Goal: Task Accomplishment & Management: Complete application form

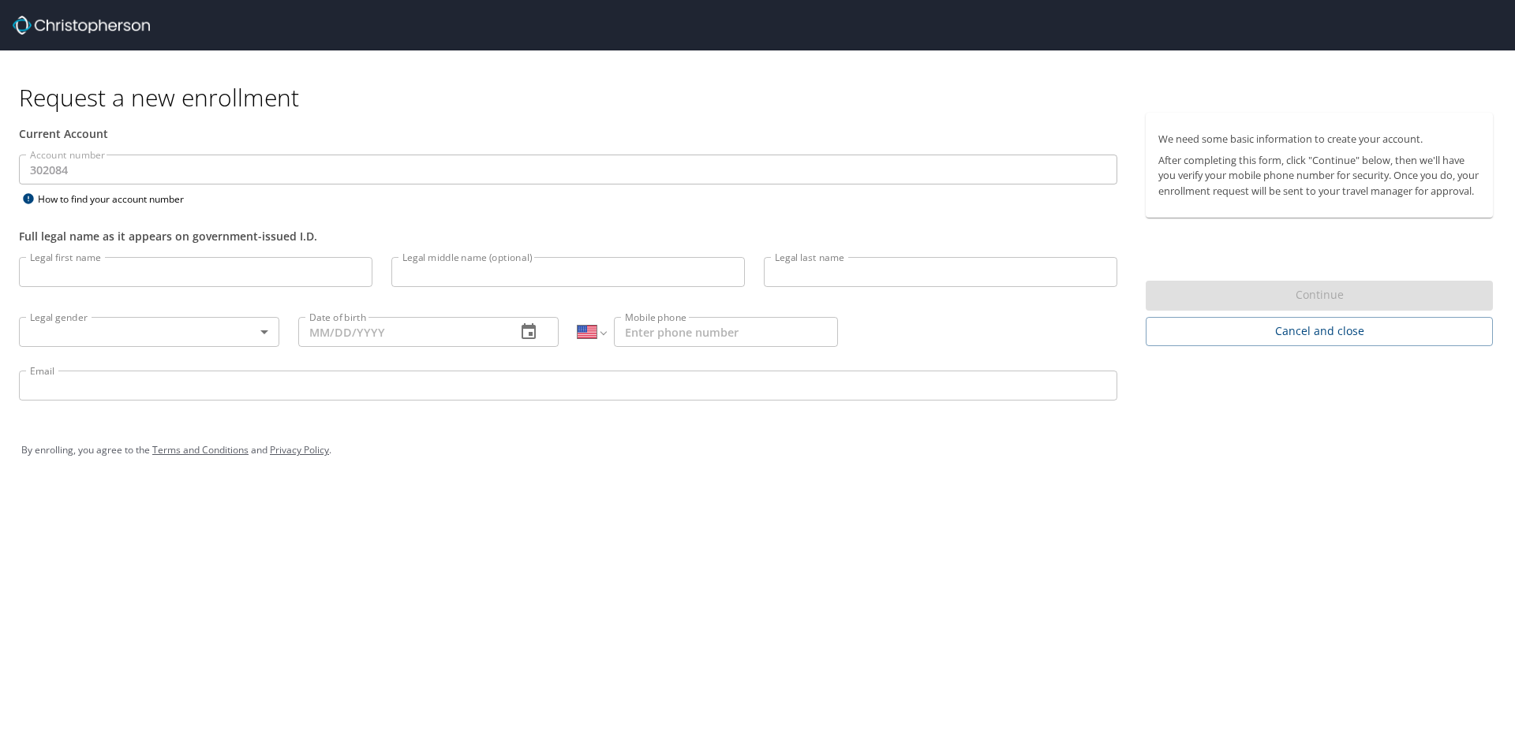
select select "US"
click at [284, 275] on input "Legal first name" at bounding box center [195, 272] width 353 height 30
type input "[PERSON_NAME]"
type input "Wood"
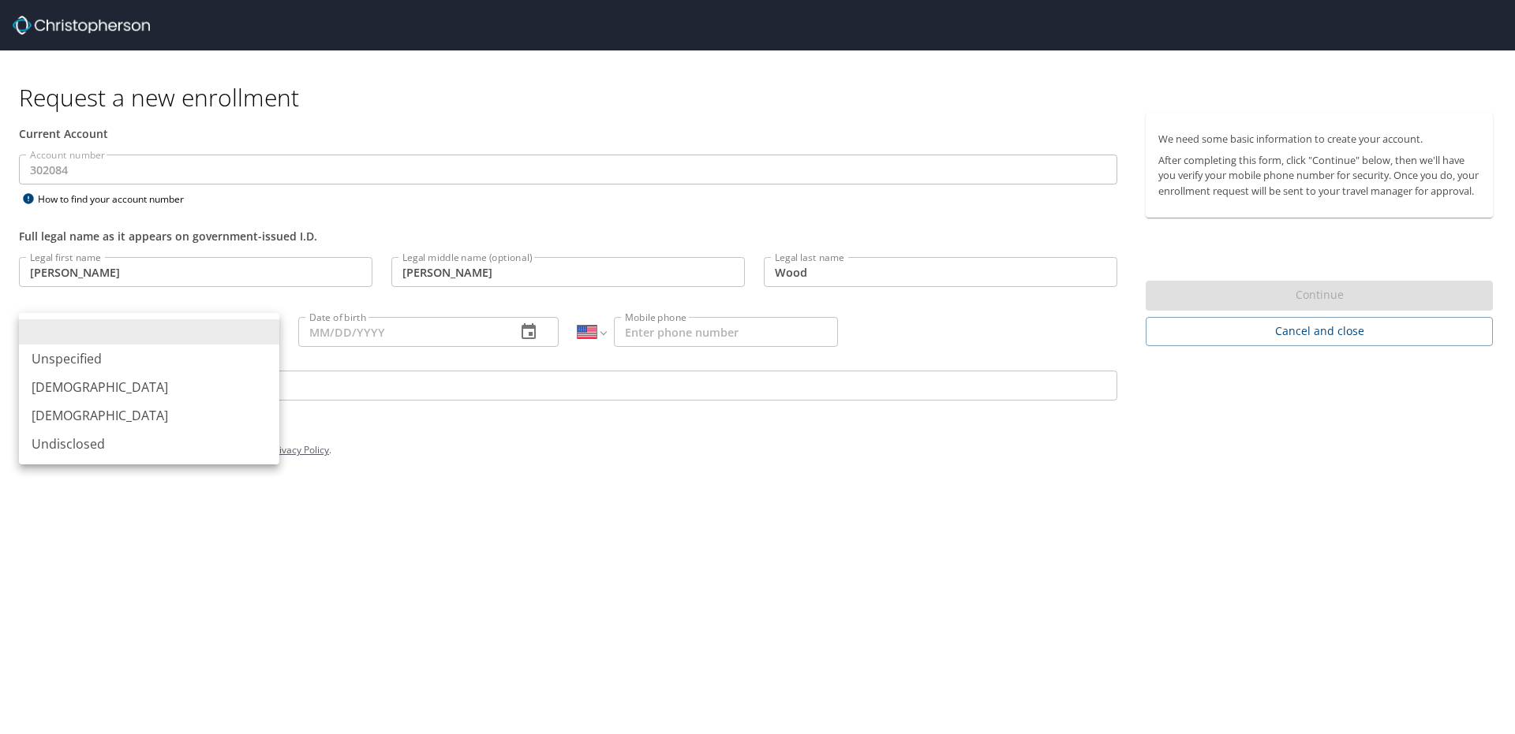
click at [259, 341] on body "Request a new enrollment Current Account Account number 302084 Account number H…" at bounding box center [757, 367] width 1515 height 734
click at [172, 382] on li "[DEMOGRAPHIC_DATA]" at bounding box center [149, 387] width 260 height 28
type input "[DEMOGRAPHIC_DATA]"
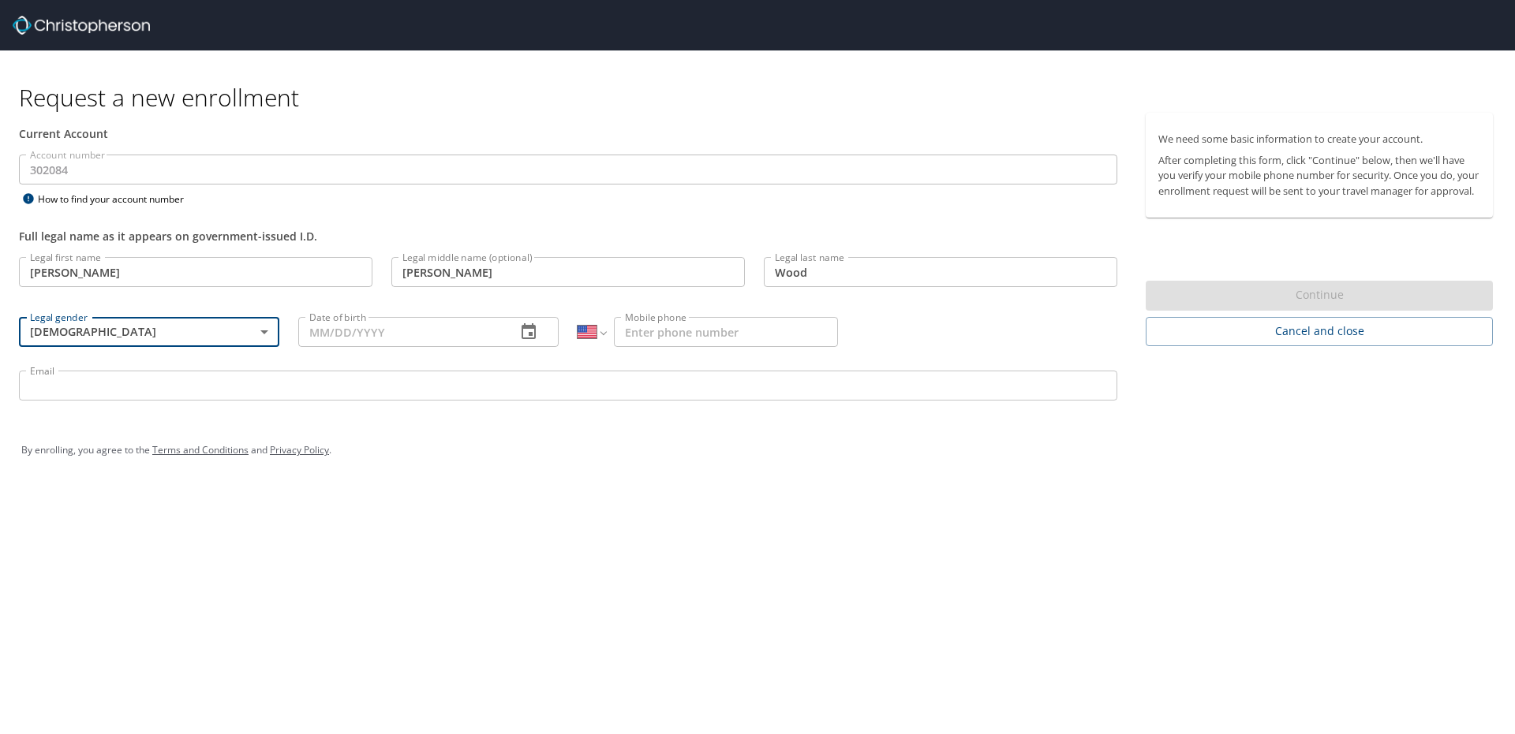
click at [356, 337] on input "Date of birth" at bounding box center [400, 332] width 205 height 30
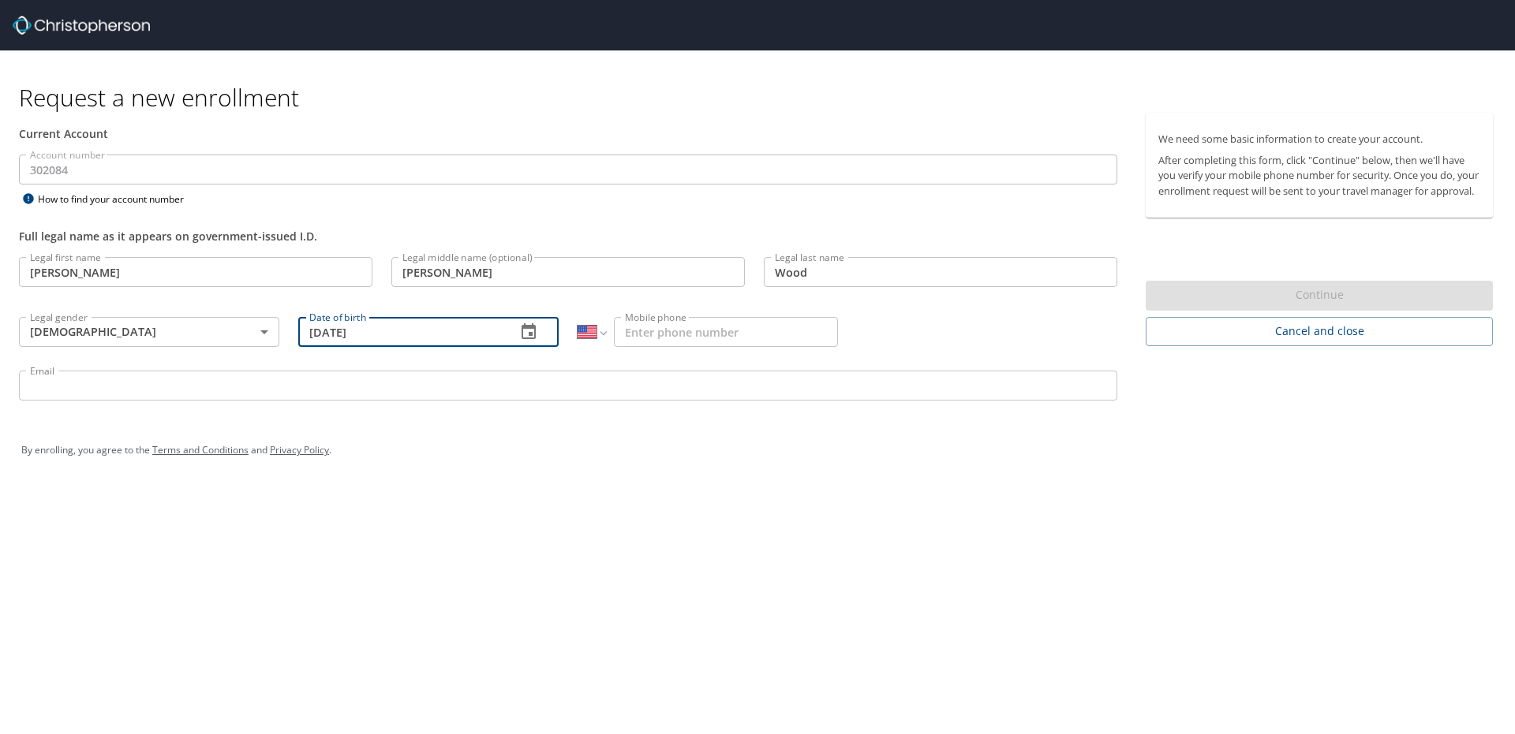
type input "[DATE]"
click at [702, 333] on input "Mobile phone" at bounding box center [726, 332] width 224 height 30
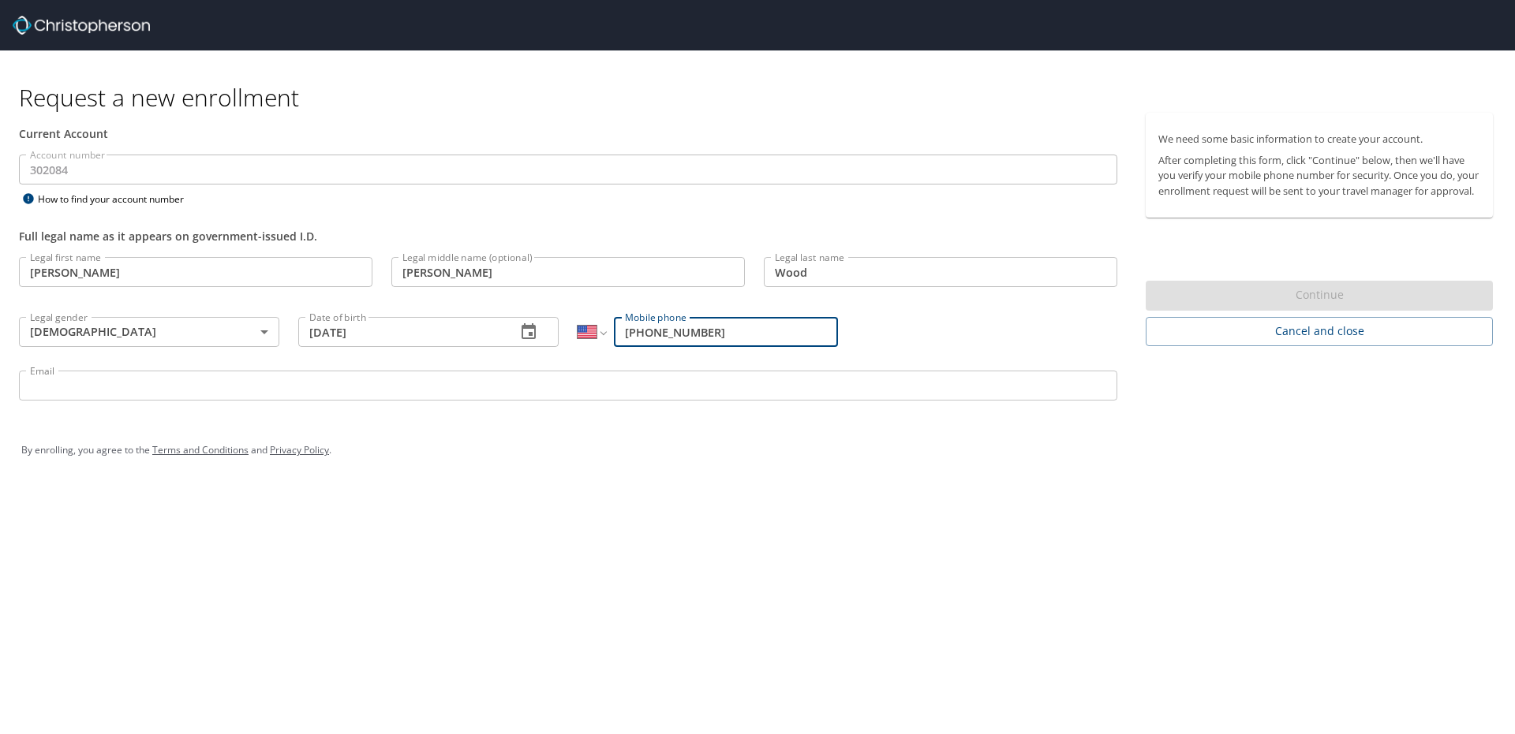
type input "[PHONE_NUMBER]"
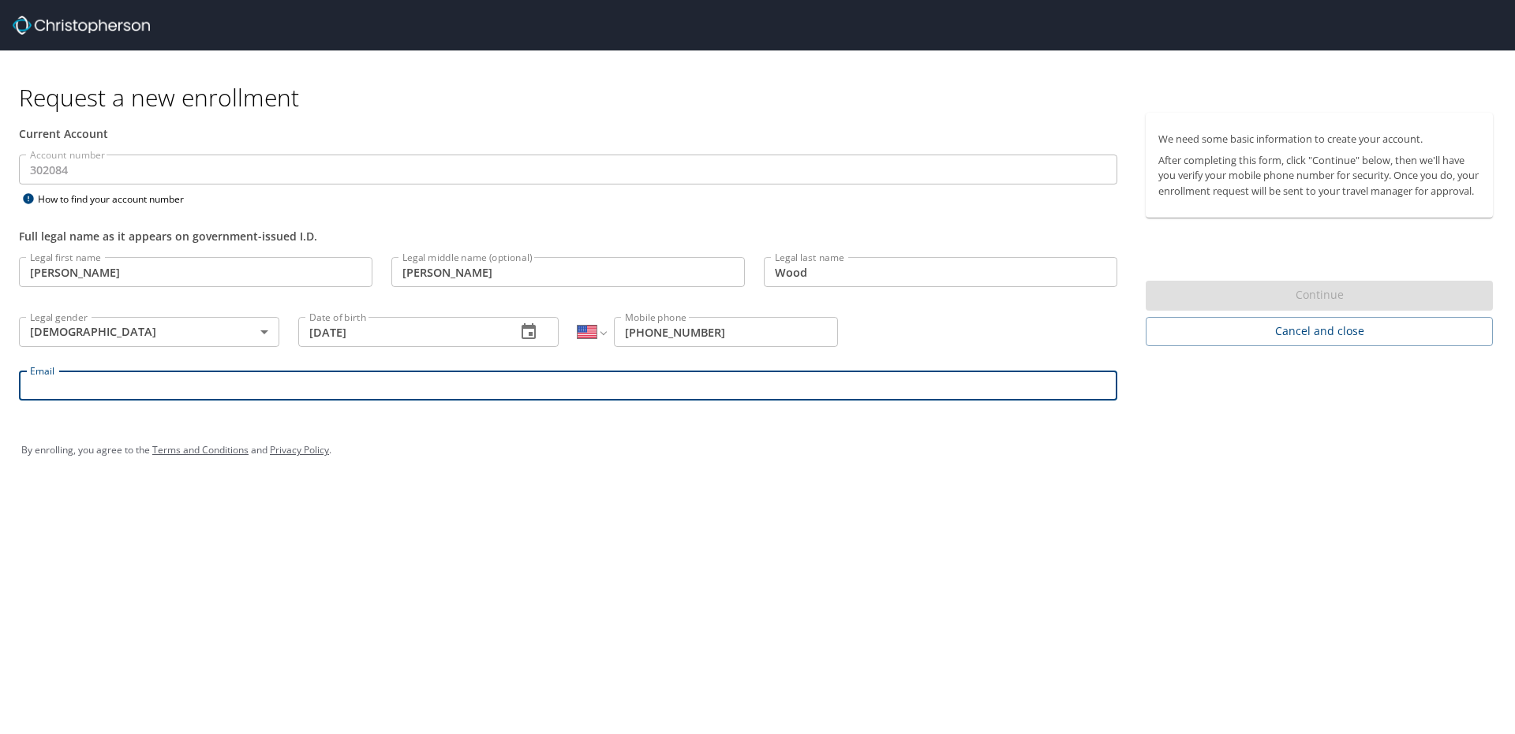
click at [431, 391] on input "Email" at bounding box center [568, 386] width 1098 height 30
type input "[EMAIL_ADDRESS][DOMAIN_NAME]"
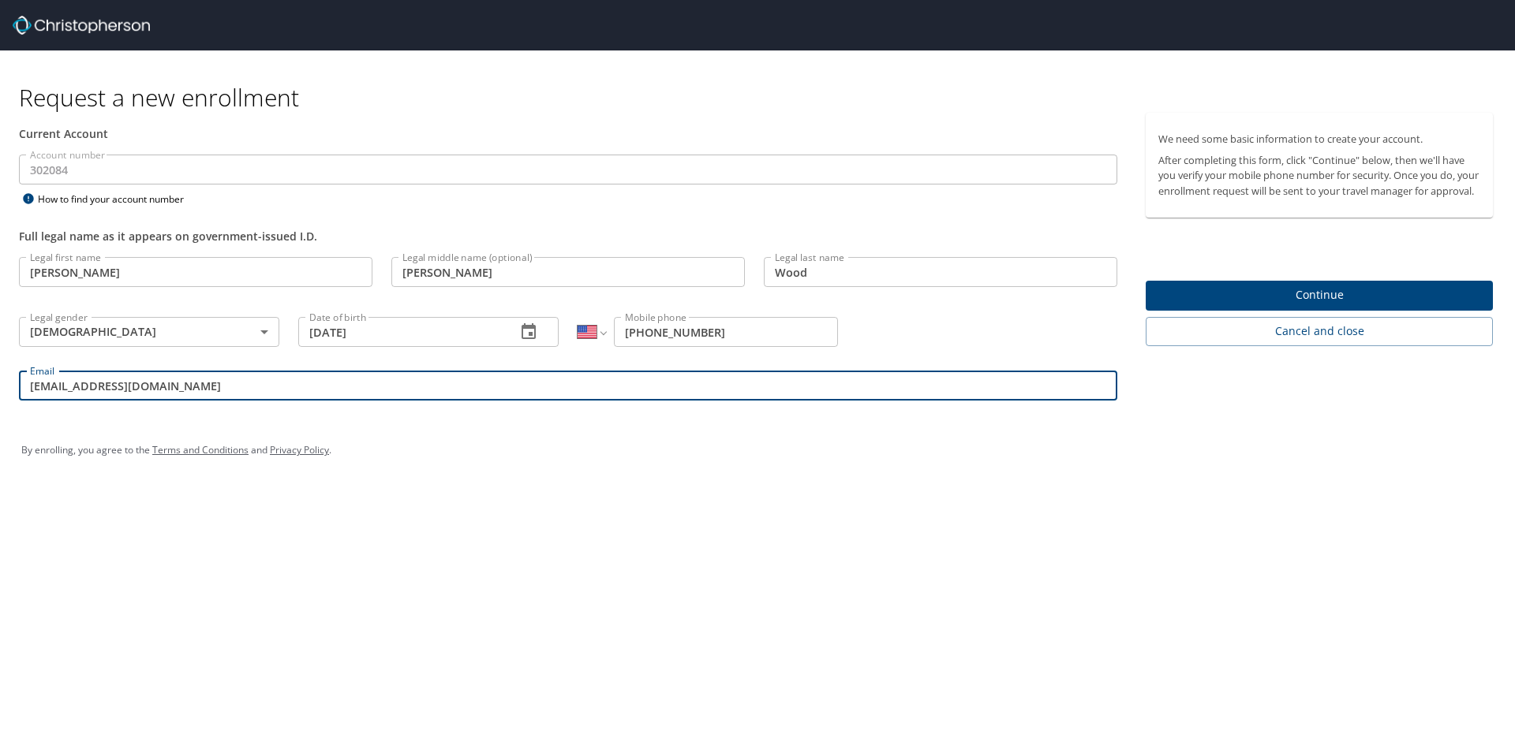
click at [1276, 297] on button "Continue" at bounding box center [1318, 296] width 347 height 31
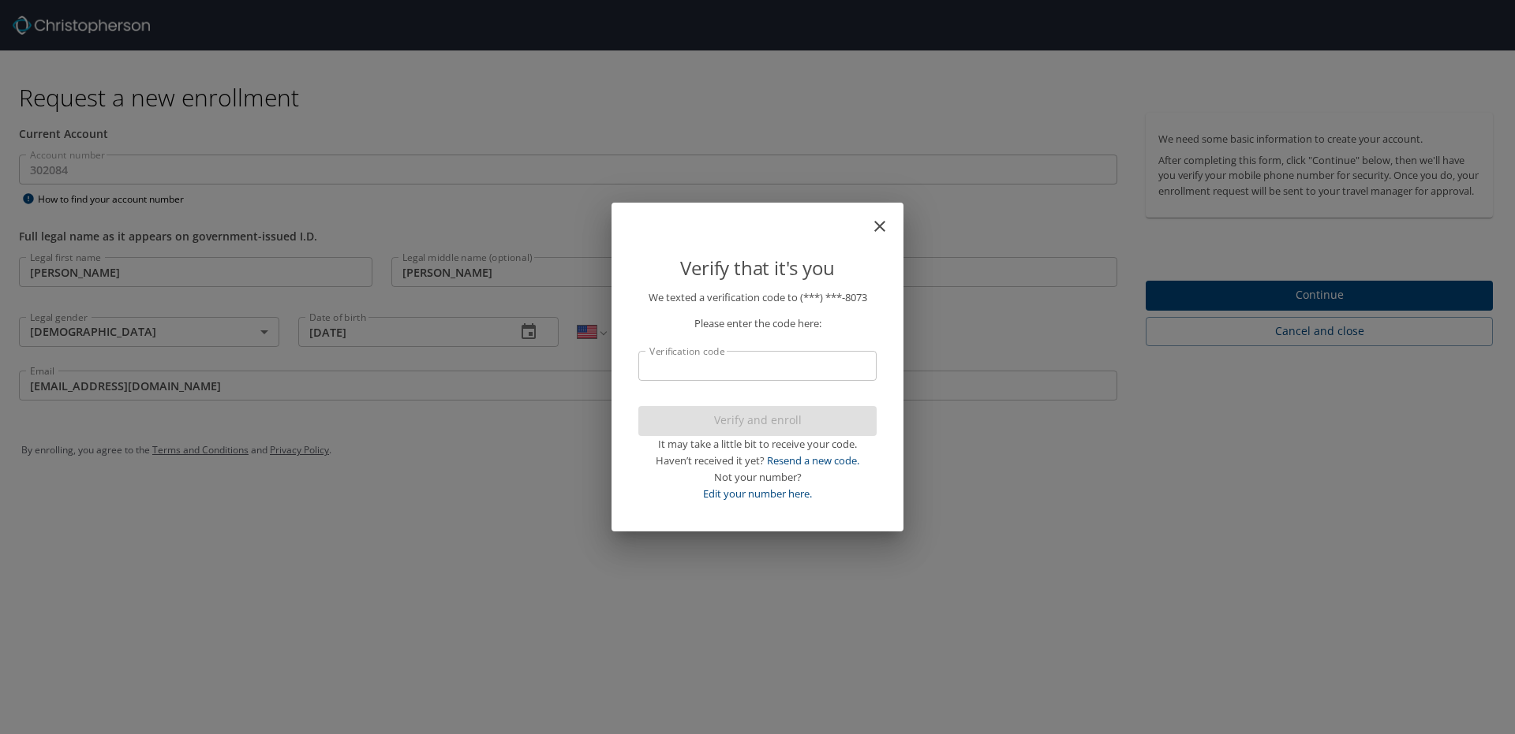
click at [737, 354] on input "Verification code" at bounding box center [757, 366] width 238 height 30
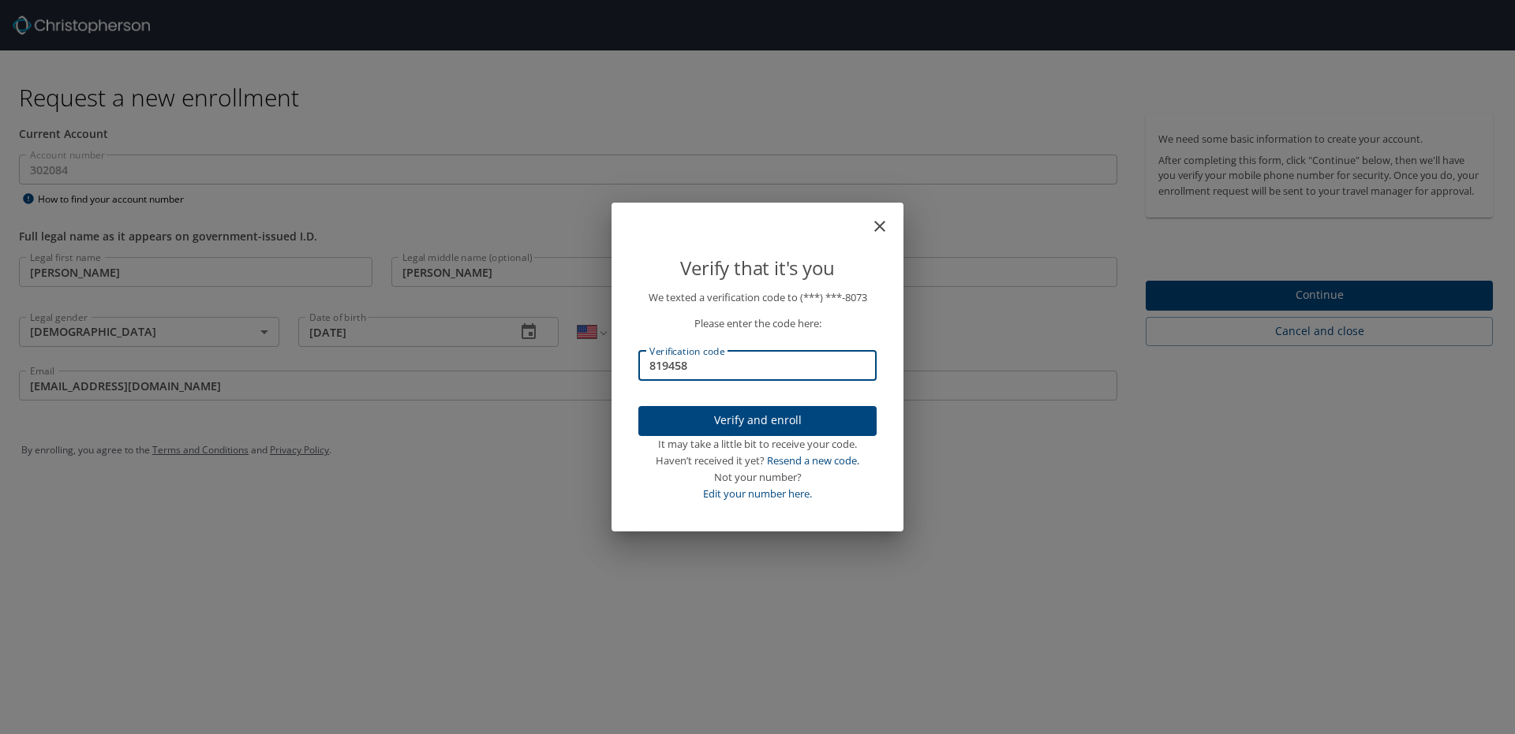
type input "819458"
